Goal: Navigation & Orientation: Understand site structure

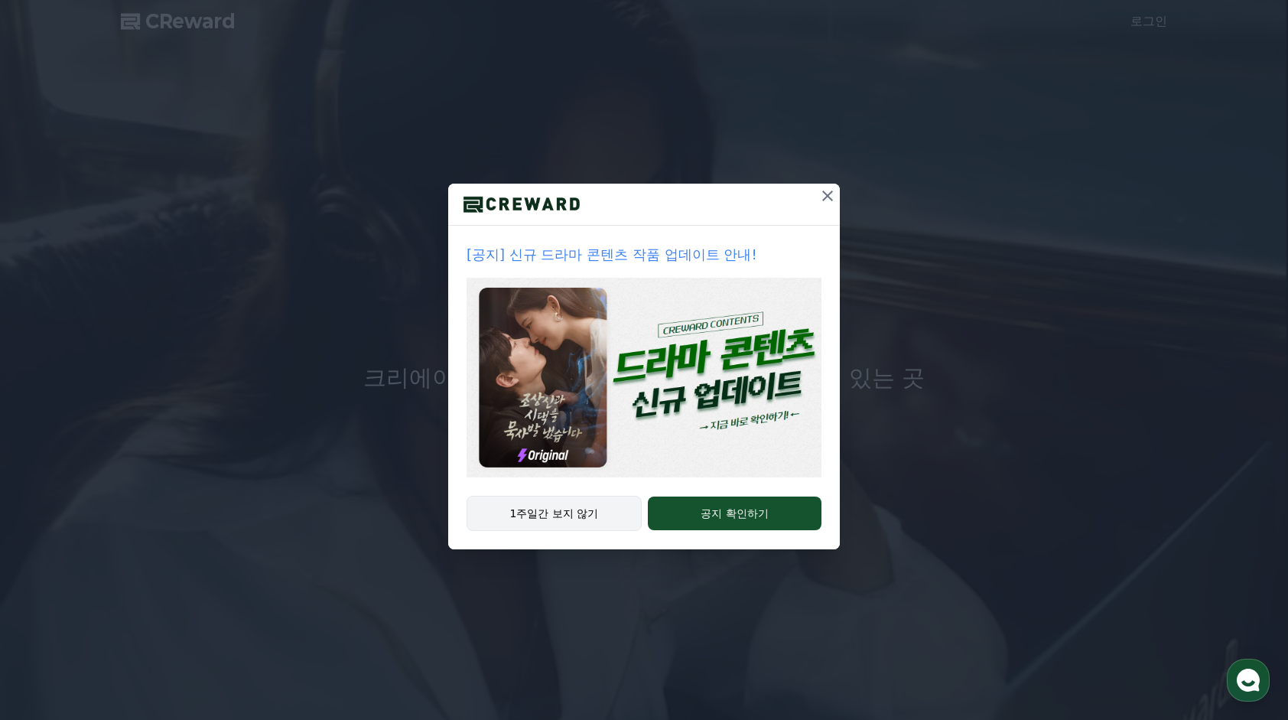
click at [571, 506] on button "1주일간 보지 않기" at bounding box center [553, 512] width 175 height 35
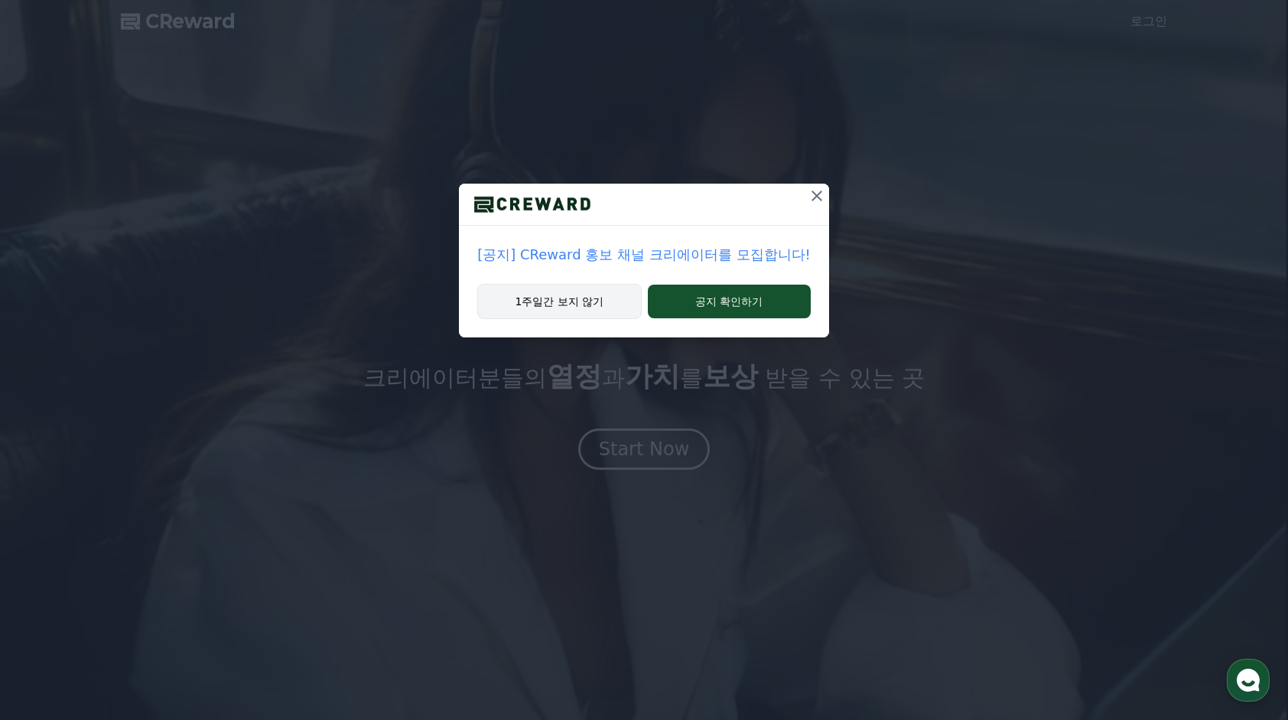
click at [558, 300] on button "1주일간 보지 않기" at bounding box center [559, 301] width 164 height 35
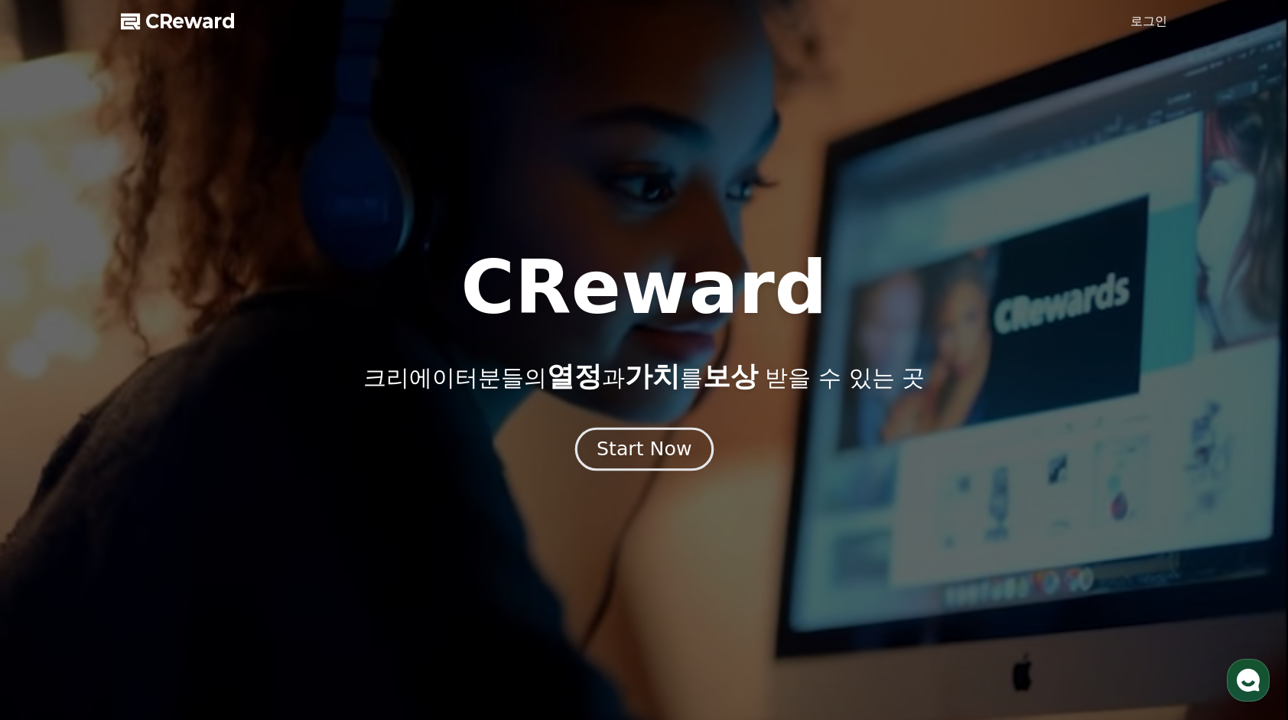
click at [650, 447] on div "Start Now" at bounding box center [643, 449] width 95 height 26
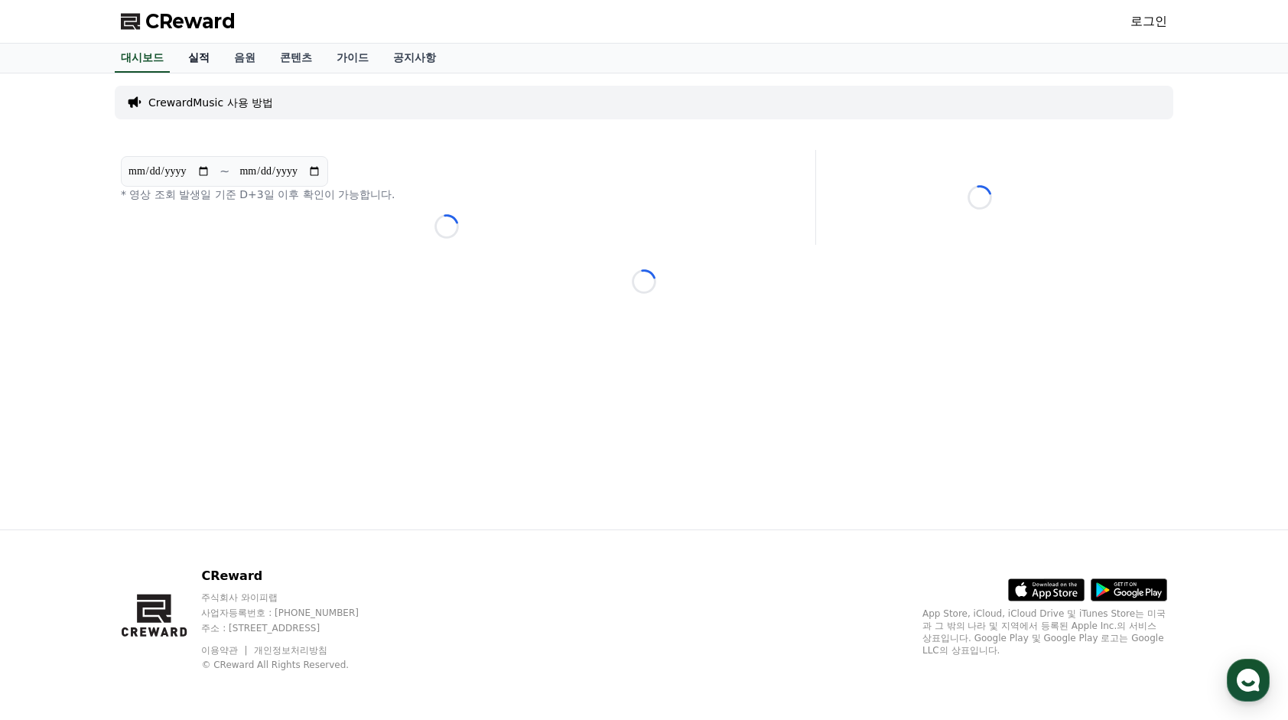
click at [206, 57] on link "실적" at bounding box center [199, 58] width 46 height 29
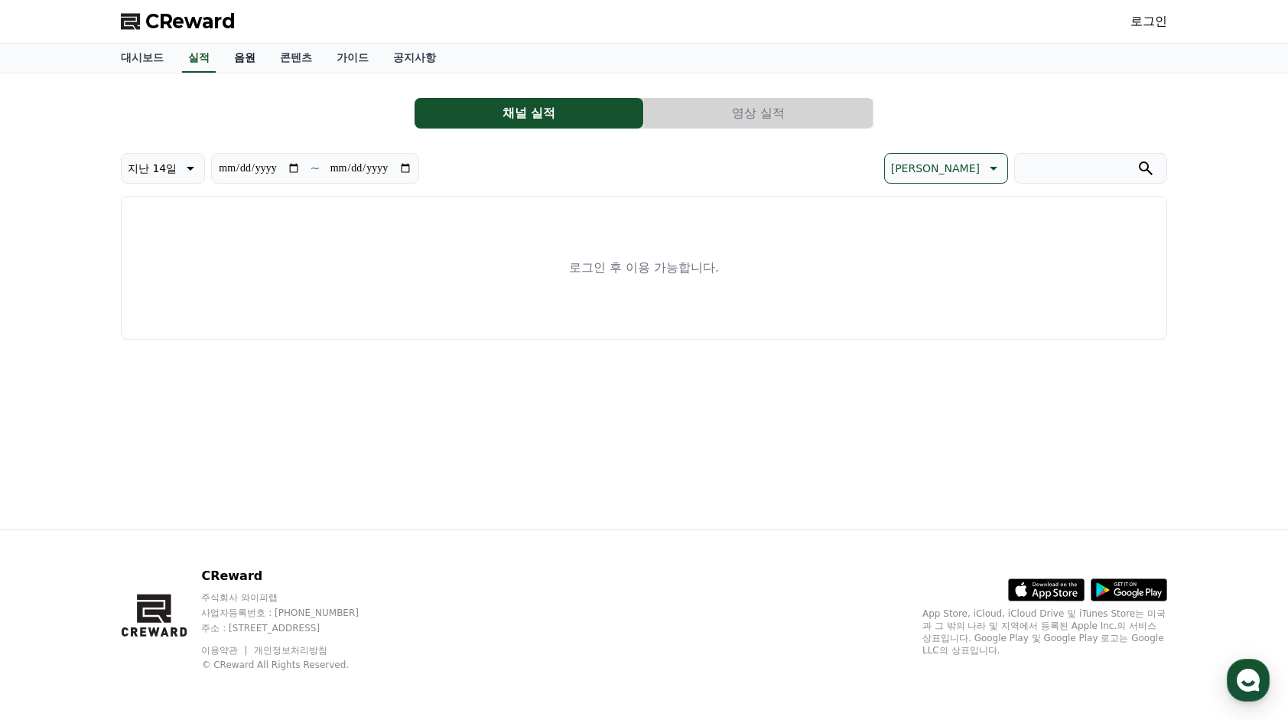
click at [243, 57] on link "음원" at bounding box center [245, 58] width 46 height 29
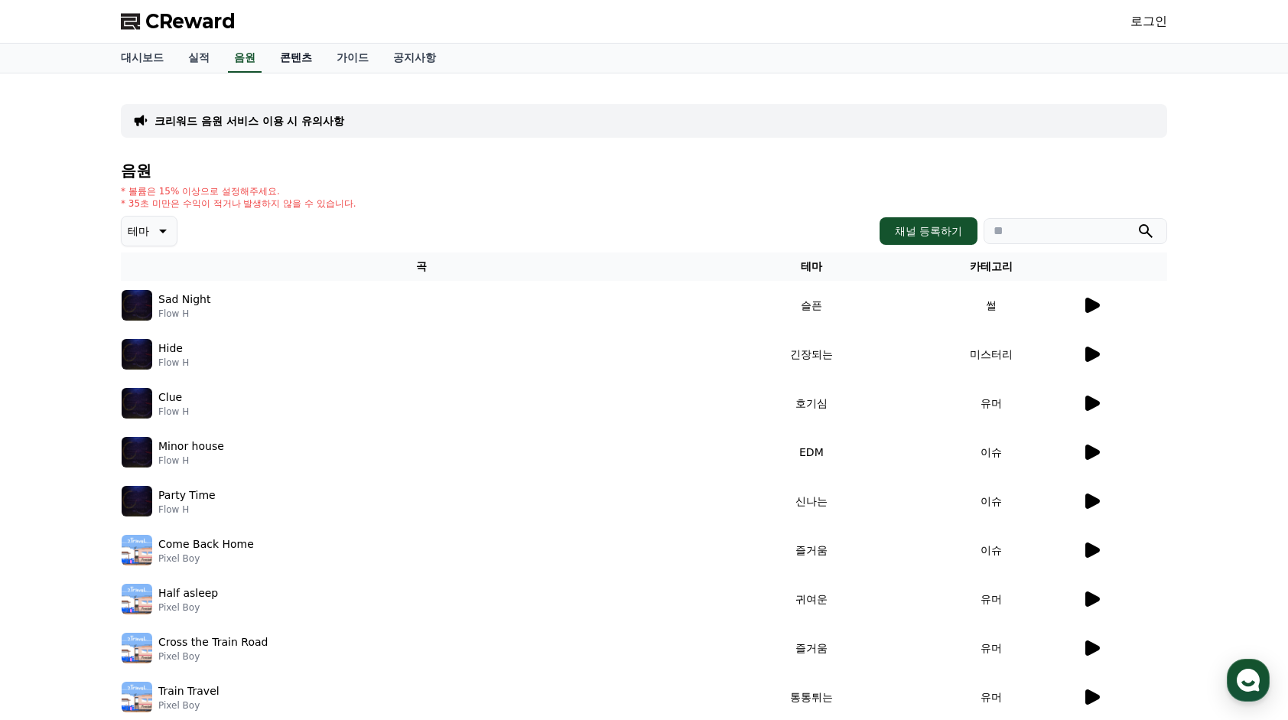
click at [304, 54] on link "콘텐츠" at bounding box center [296, 58] width 57 height 29
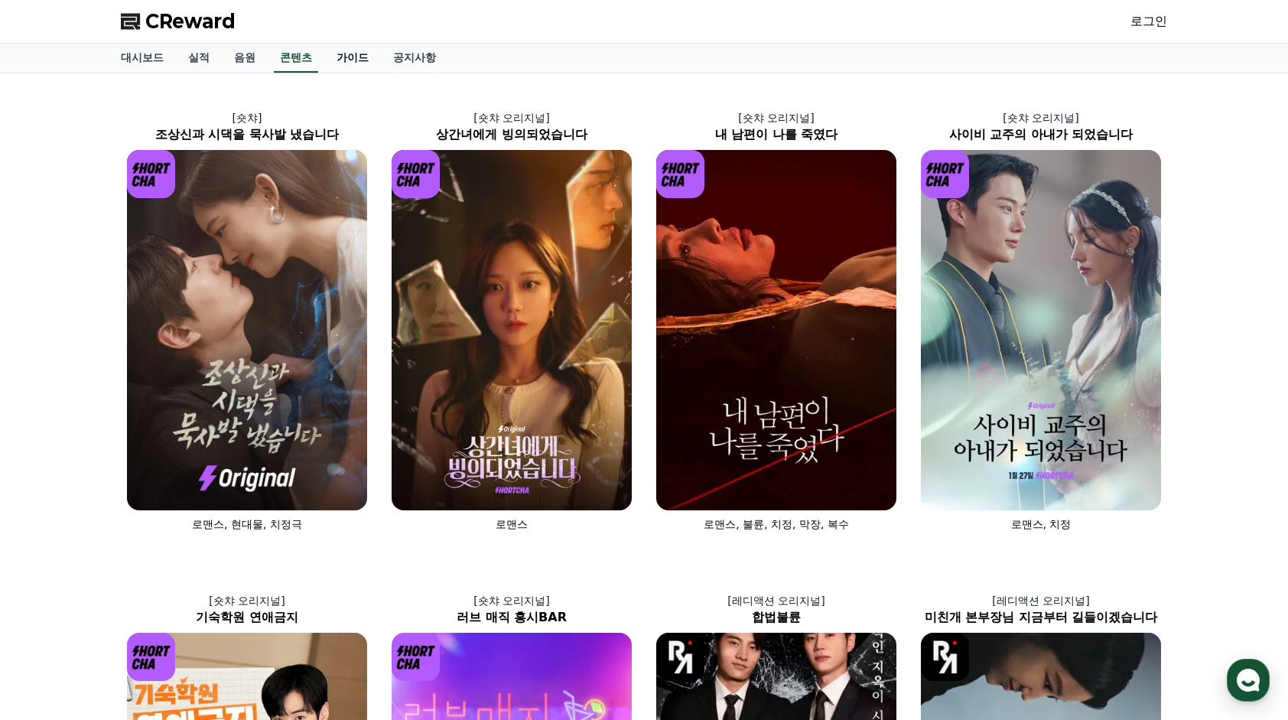
click at [355, 58] on link "가이드" at bounding box center [352, 58] width 57 height 29
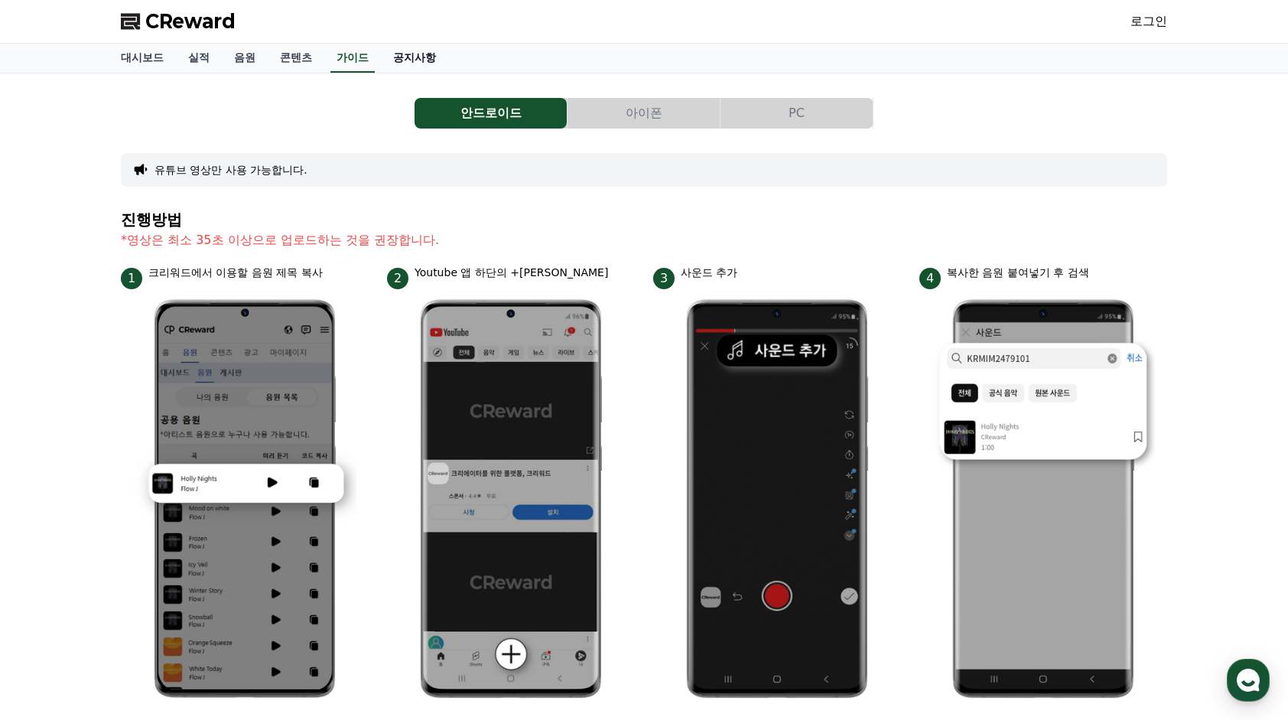
click at [400, 63] on link "공지사항" at bounding box center [414, 58] width 67 height 29
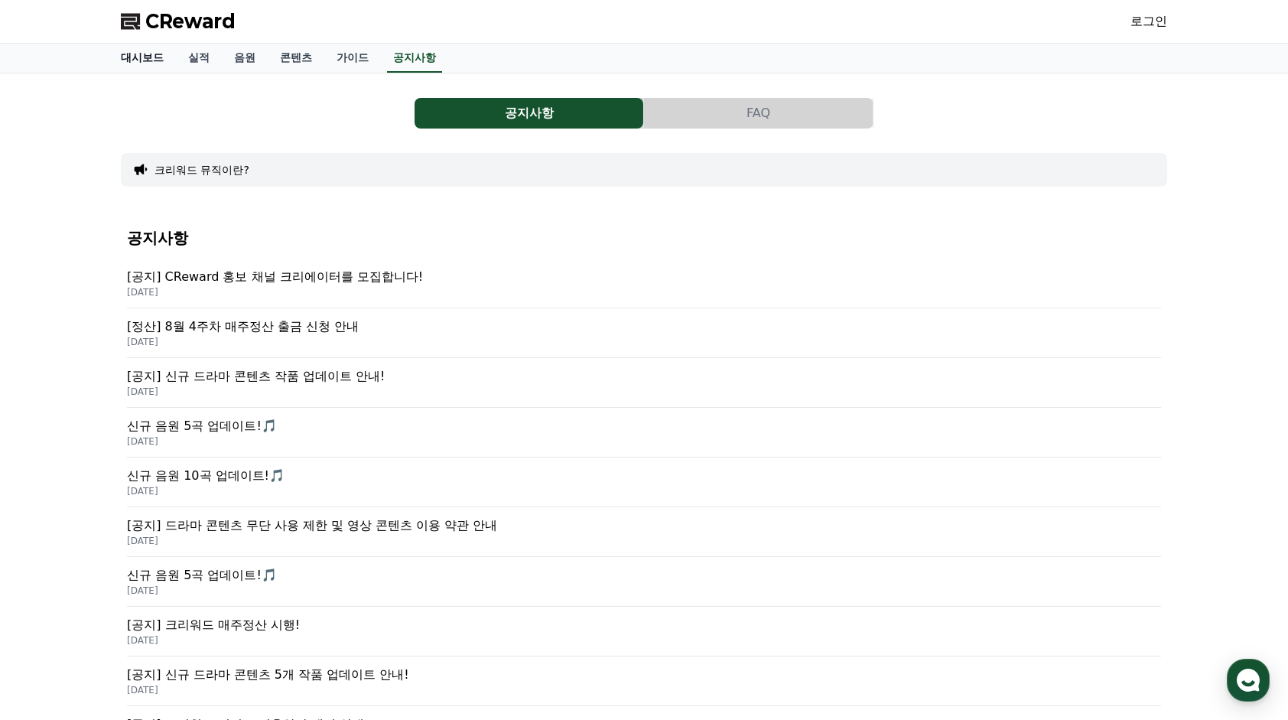
click at [139, 61] on link "대시보드" at bounding box center [142, 58] width 67 height 29
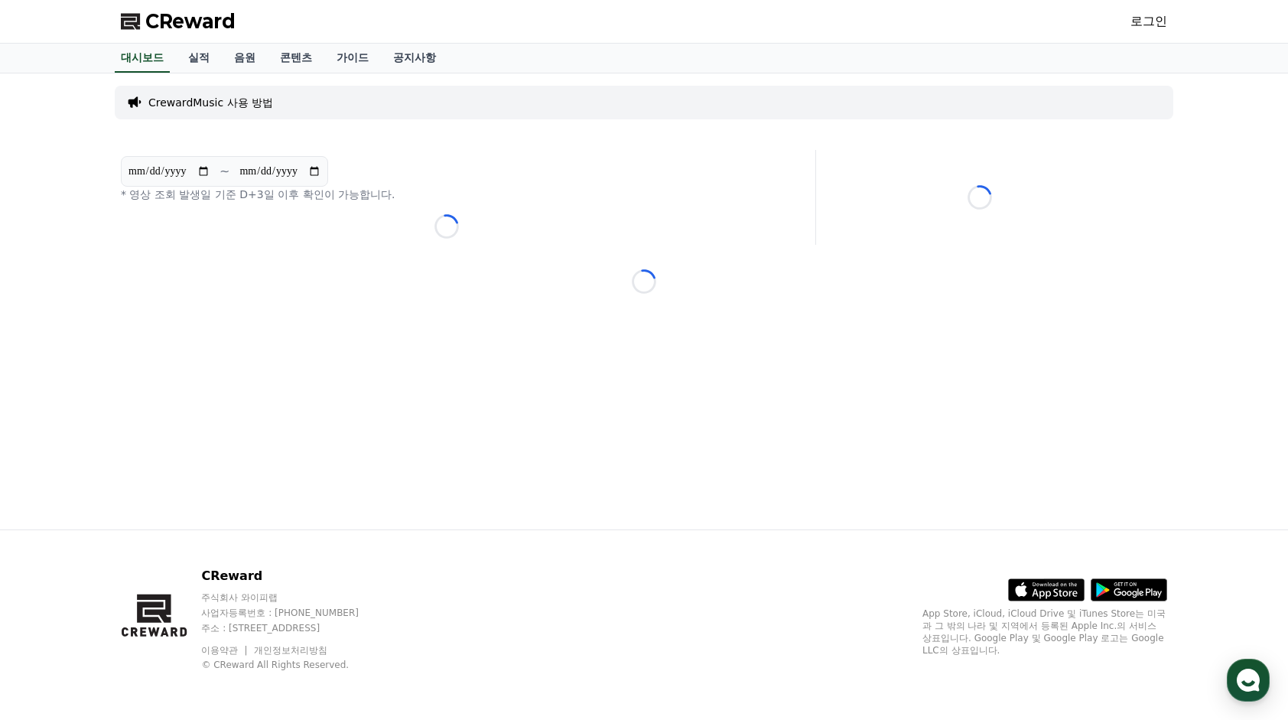
click at [228, 136] on div "**********" at bounding box center [644, 301] width 1070 height 456
click at [219, 102] on p "CrewardMusic 사용 방법" at bounding box center [210, 102] width 125 height 15
